Goal: Obtain resource: Obtain resource

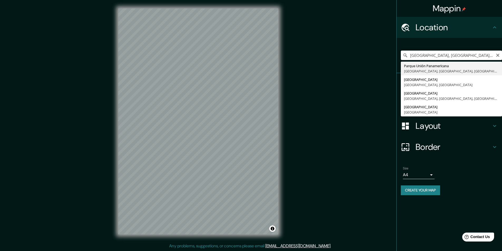
click at [499, 54] on input "Parque Unión Panamericana, Lima, Provincia de Lima, Perú" at bounding box center [450, 55] width 101 height 9
click at [499, 56] on icon "Clear" at bounding box center [497, 55] width 4 height 4
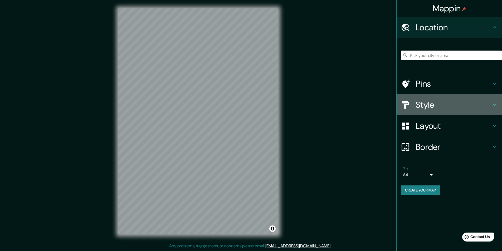
click at [454, 108] on h4 "Style" at bounding box center [453, 105] width 76 height 11
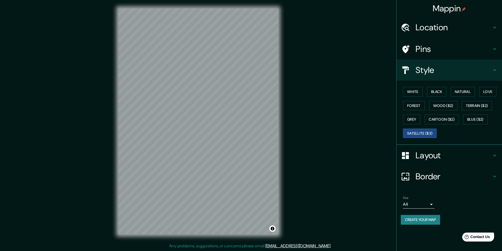
click at [457, 55] on div "Pins" at bounding box center [448, 48] width 105 height 21
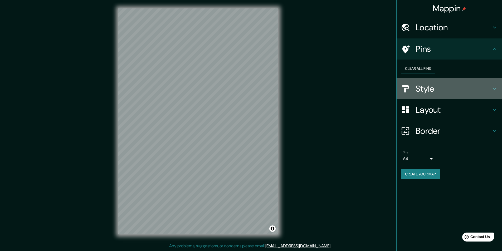
click at [476, 94] on h4 "Style" at bounding box center [453, 88] width 76 height 11
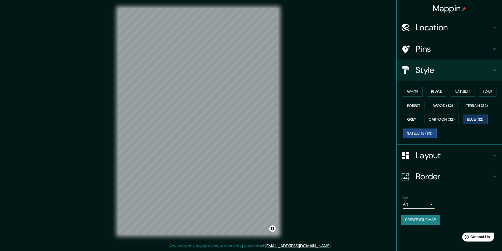
click at [477, 117] on button "Blue ($2)" at bounding box center [475, 120] width 25 height 10
click at [442, 122] on button "Cartoon ($2)" at bounding box center [441, 120] width 34 height 10
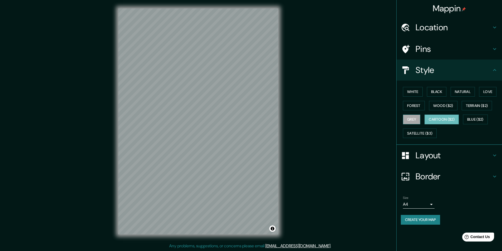
click at [415, 118] on button "Grey" at bounding box center [411, 120] width 17 height 10
click at [488, 92] on button "Love" at bounding box center [487, 92] width 17 height 10
click at [468, 87] on button "Natural" at bounding box center [462, 92] width 24 height 10
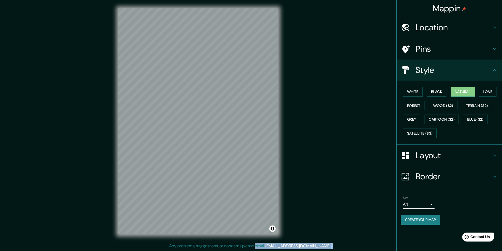
scroll to position [0, 0]
drag, startPoint x: 360, startPoint y: 247, endPoint x: 409, endPoint y: 227, distance: 53.3
click at [391, 236] on div "Mappin Location Parque Unión Panamericana Lima, Provincia de Lima, Perú Lima Pr…" at bounding box center [251, 125] width 502 height 251
click at [414, 221] on button "Create your map" at bounding box center [419, 220] width 39 height 10
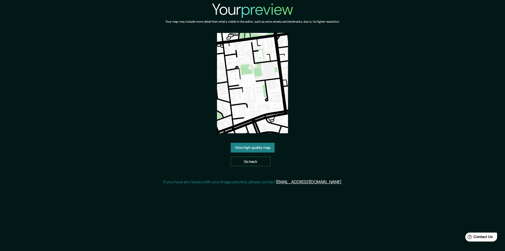
click at [248, 161] on link "Go back" at bounding box center [251, 162] width 40 height 10
click at [240, 148] on link "View high quality map" at bounding box center [253, 148] width 44 height 10
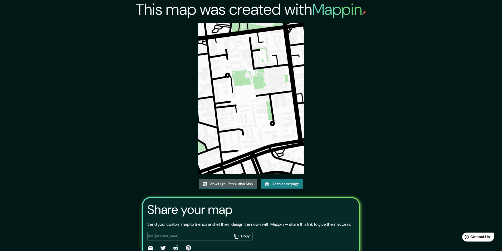
click at [245, 185] on link "View High-Resolution Map" at bounding box center [228, 184] width 58 height 10
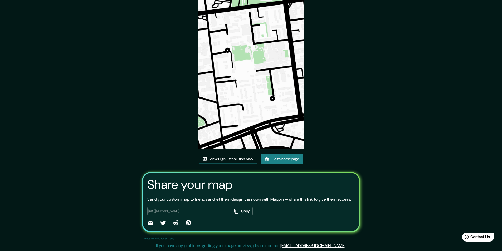
scroll to position [31, 0]
click at [236, 211] on icon "button" at bounding box center [236, 210] width 5 height 5
